Goal: Task Accomplishment & Management: Complete application form

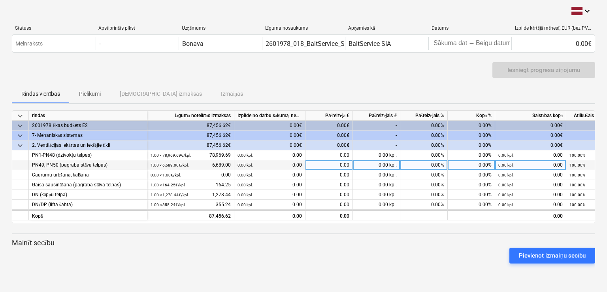
click at [103, 167] on div "PN49, PN50 (pagraba stāva telpas)" at bounding box center [88, 165] width 112 height 10
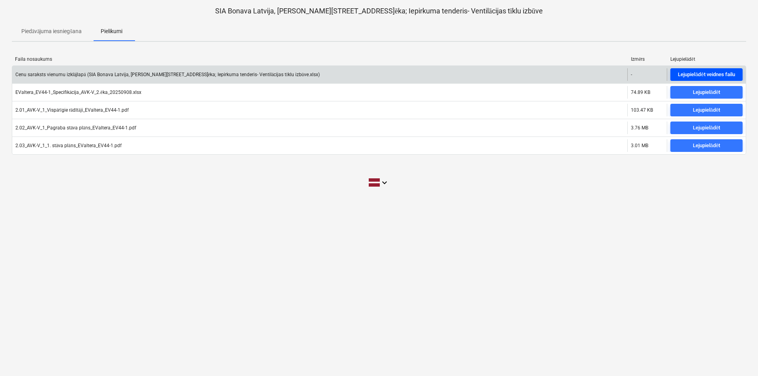
click at [709, 75] on div "Lejupielādēt veidnes failu" at bounding box center [706, 74] width 57 height 9
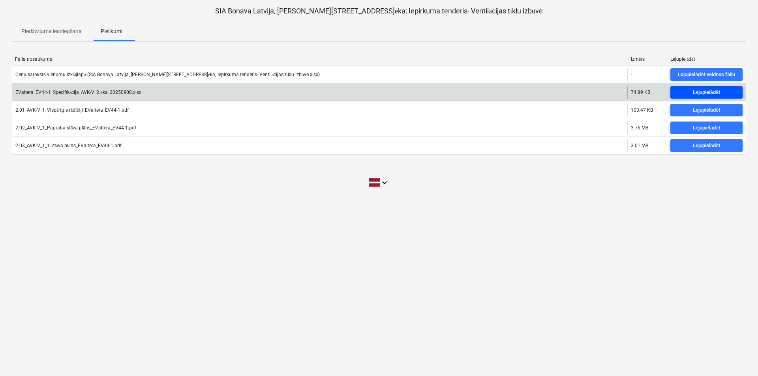
click at [702, 92] on div "Lejupielādēt" at bounding box center [706, 92] width 27 height 9
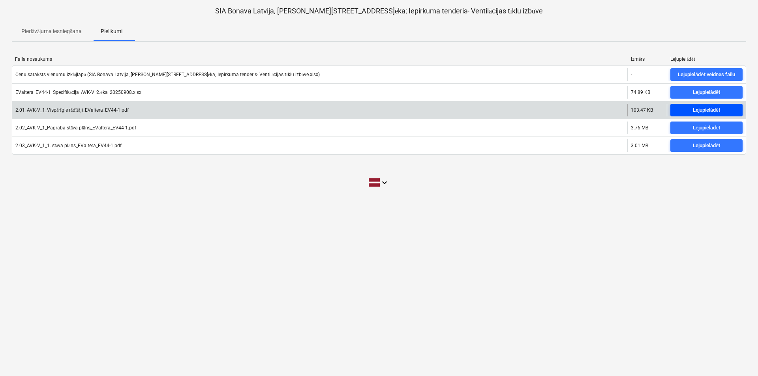
click at [700, 111] on div "Lejupielādēt" at bounding box center [706, 110] width 27 height 9
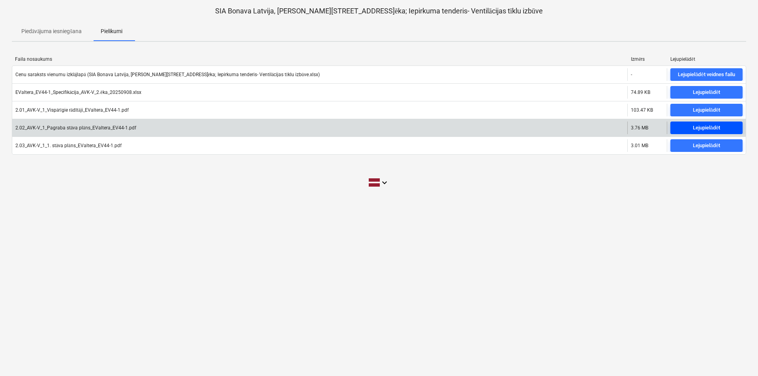
click at [697, 126] on div "Lejupielādēt" at bounding box center [706, 128] width 27 height 9
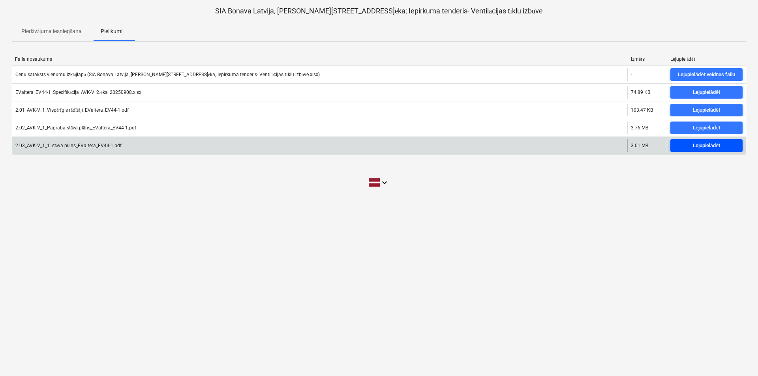
click at [697, 149] on div "Lejupielādēt" at bounding box center [706, 145] width 27 height 9
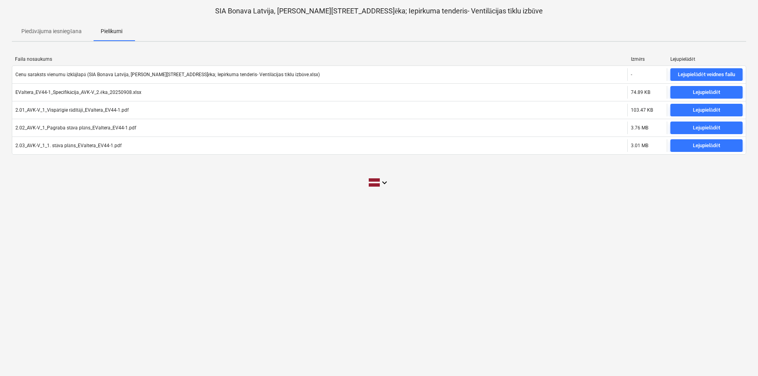
click at [45, 30] on p "Piedāvājuma iesniegšana" at bounding box center [51, 31] width 60 height 8
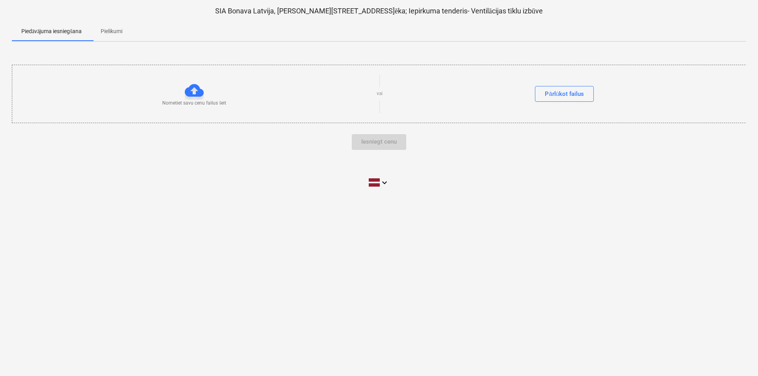
click at [195, 92] on div at bounding box center [194, 90] width 19 height 19
click at [194, 90] on div at bounding box center [194, 90] width 19 height 19
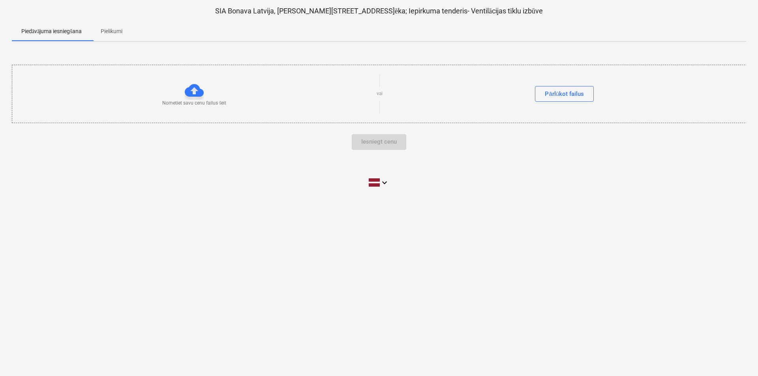
click at [363, 143] on div "Iesniegt cenu" at bounding box center [379, 142] width 735 height 16
click at [376, 92] on div "Nometiet savu cenu failus šeit vai Pārlūkot failus" at bounding box center [379, 93] width 735 height 45
click at [556, 90] on div "Pārlūkot failus" at bounding box center [564, 94] width 39 height 10
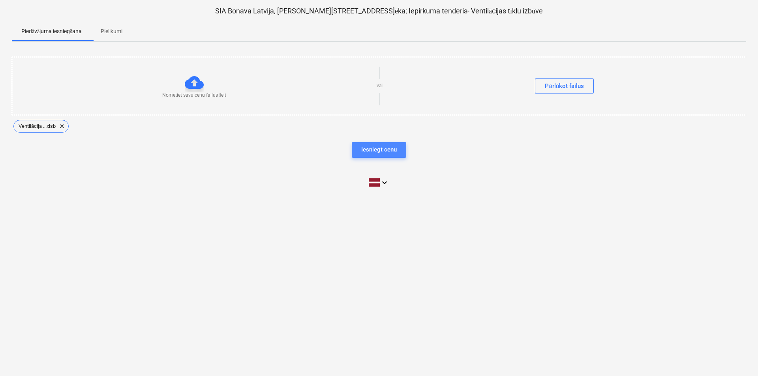
click at [389, 150] on div "Iesniegt cenu" at bounding box center [379, 150] width 36 height 10
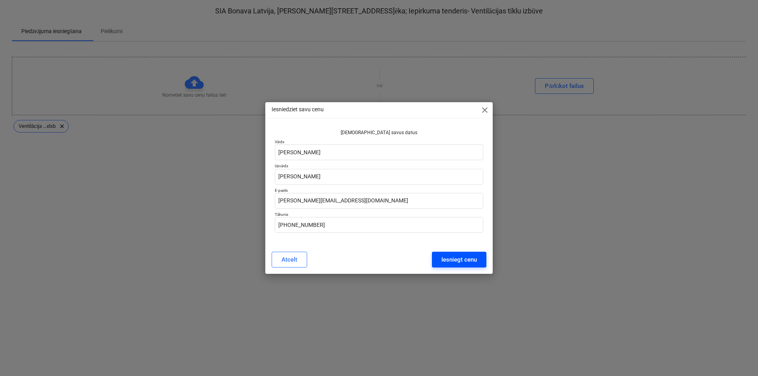
click at [462, 264] on div "Iesniegt cenu" at bounding box center [460, 260] width 36 height 10
